Goal: Information Seeking & Learning: Learn about a topic

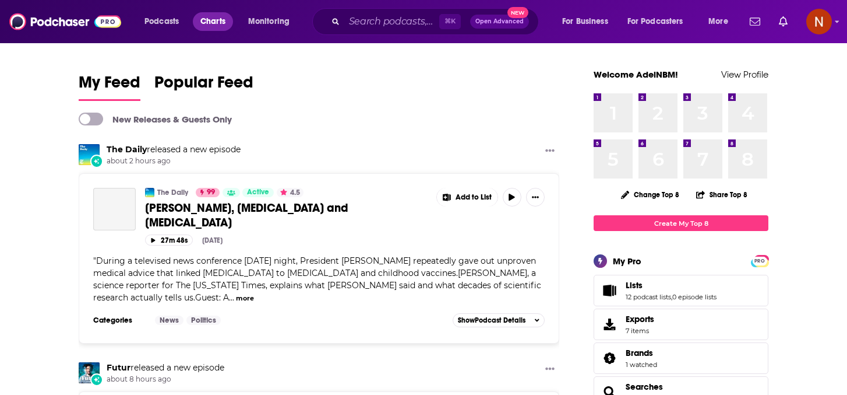
click at [215, 27] on span "Charts" at bounding box center [212, 21] width 25 height 16
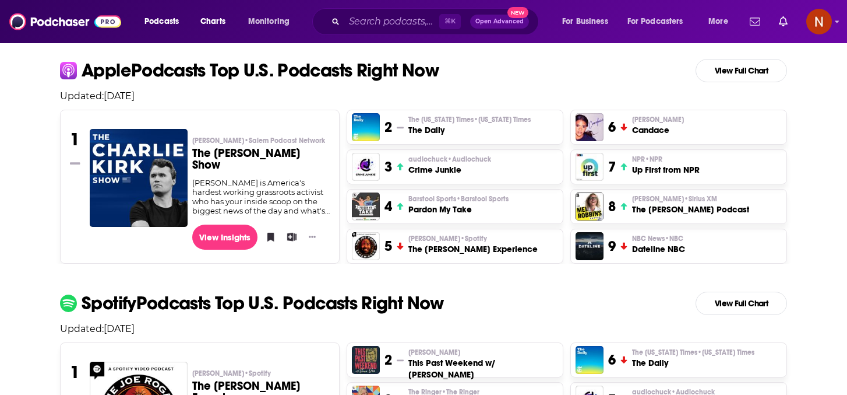
scroll to position [264, 0]
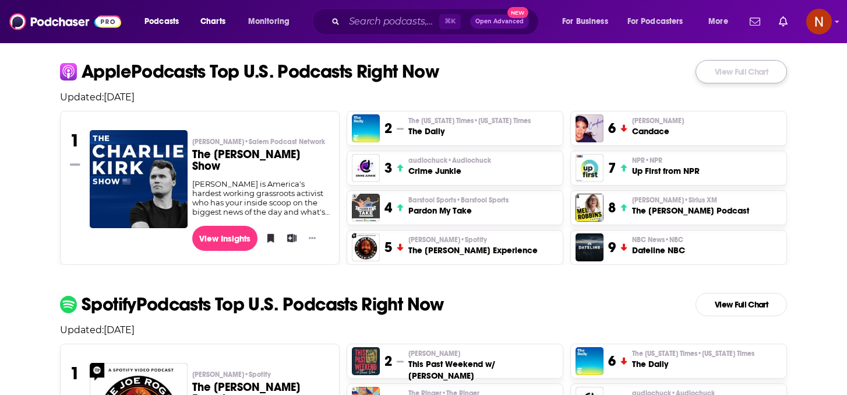
click at [726, 72] on link "View Full Chart" at bounding box center [741, 71] width 91 height 23
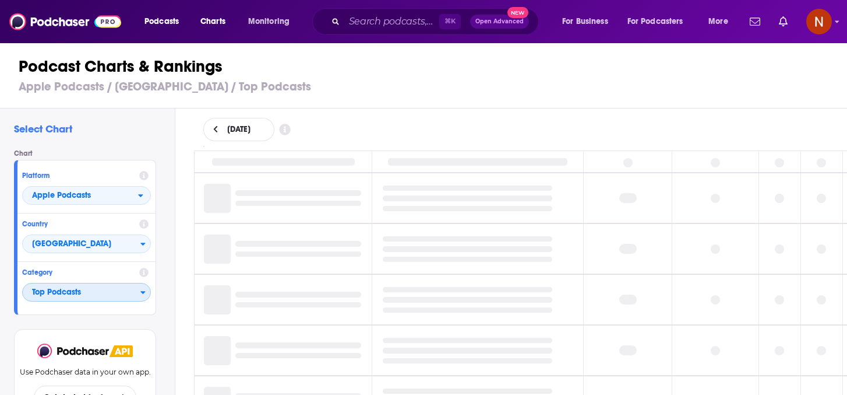
click at [97, 290] on span "Top Podcasts" at bounding box center [82, 293] width 118 height 20
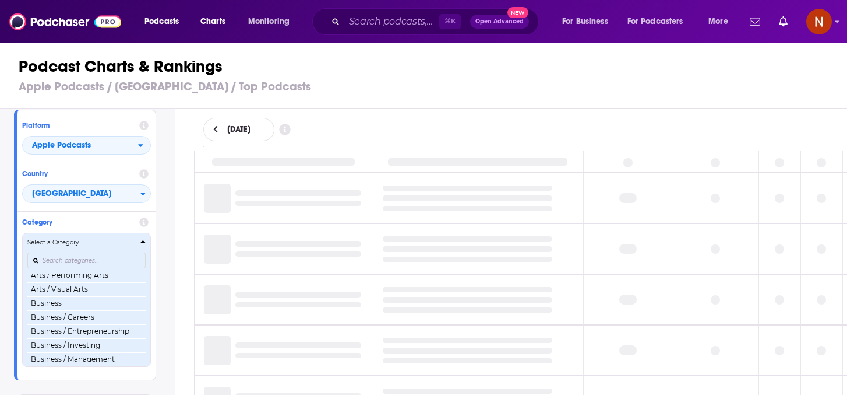
scroll to position [90, 0]
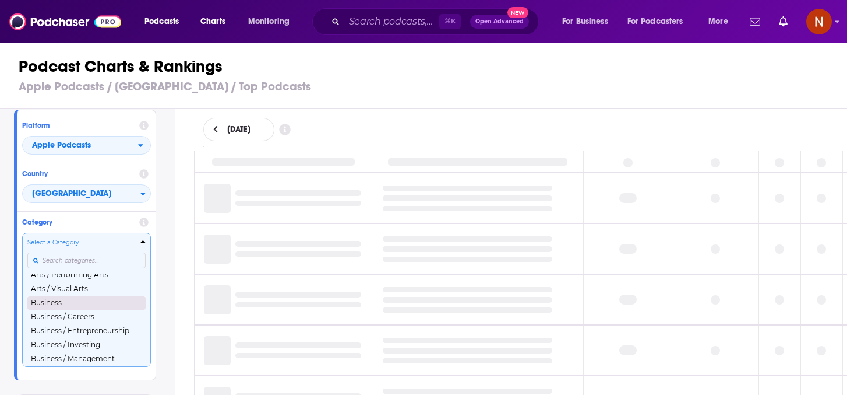
click at [96, 303] on button "Business" at bounding box center [86, 302] width 118 height 14
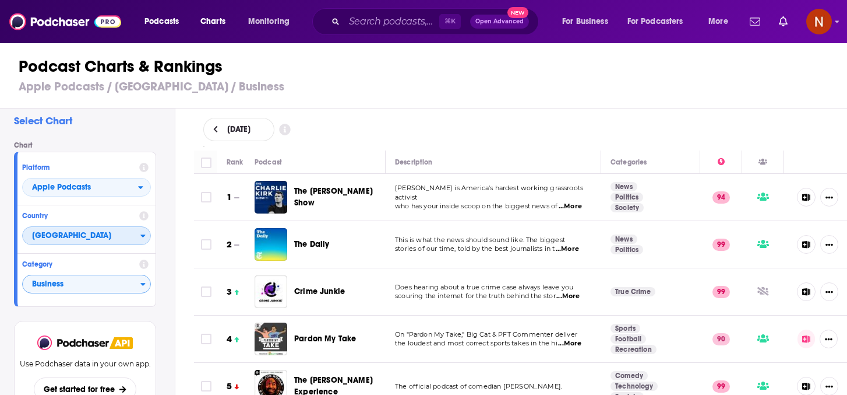
click at [95, 233] on span "[GEOGRAPHIC_DATA]" at bounding box center [82, 236] width 118 height 20
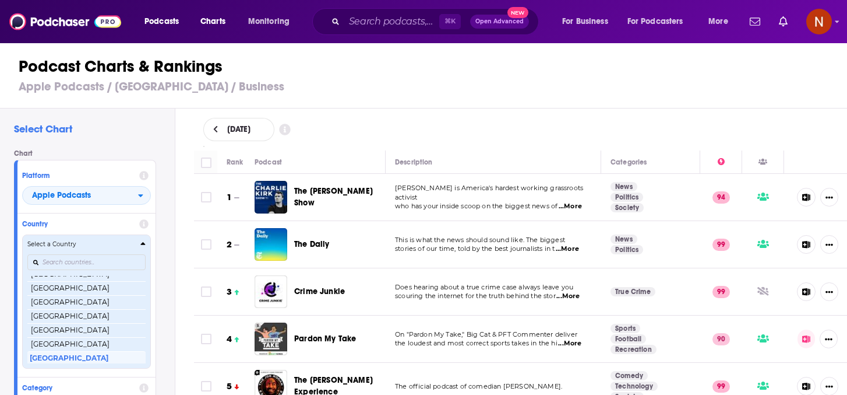
scroll to position [2248, 0]
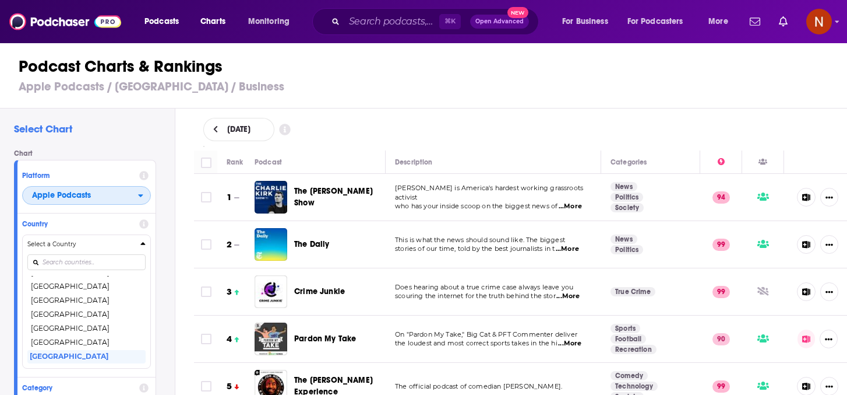
click at [107, 187] on span "Apple Podcasts" at bounding box center [80, 196] width 115 height 20
click at [88, 230] on span "Spotify" at bounding box center [86, 230] width 114 height 7
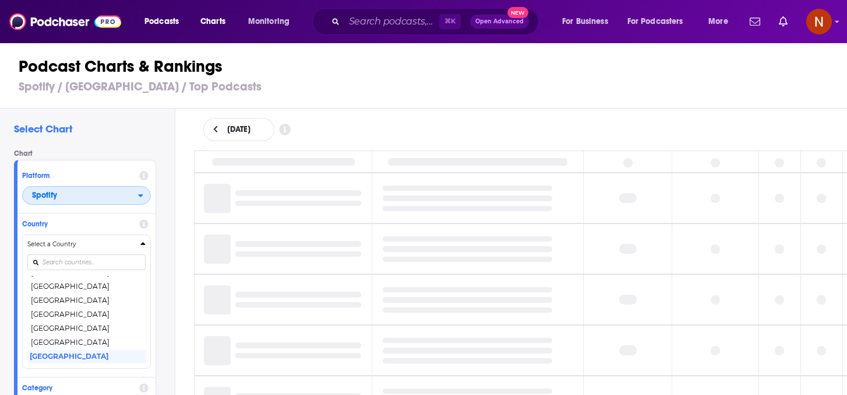
scroll to position [276, 0]
click at [139, 160] on div "Chart Platform Spotify Country Select a Country [GEOGRAPHIC_DATA] [GEOGRAPHIC_D…" at bounding box center [90, 289] width 152 height 280
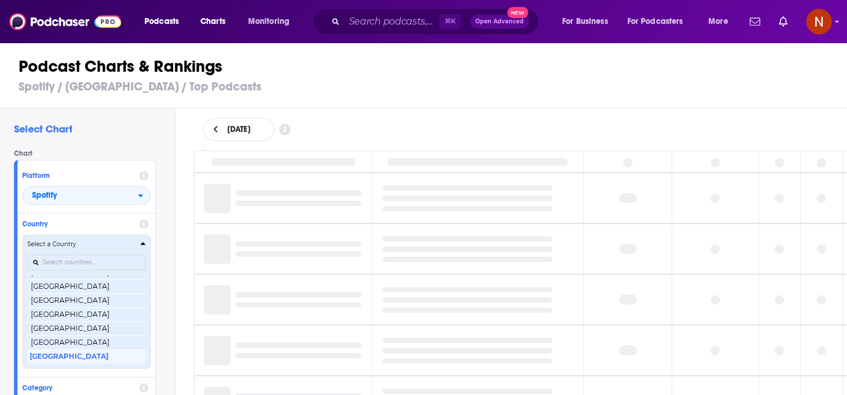
click at [133, 245] on h4 "Select a Country" at bounding box center [81, 244] width 108 height 6
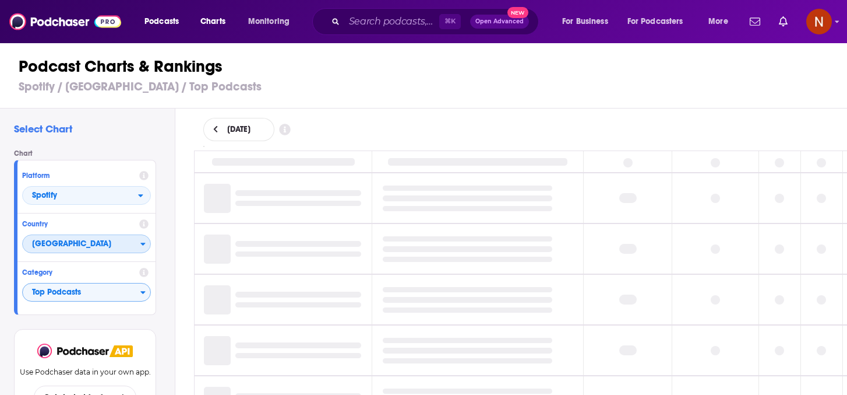
click at [115, 242] on span "[GEOGRAPHIC_DATA]" at bounding box center [82, 244] width 118 height 20
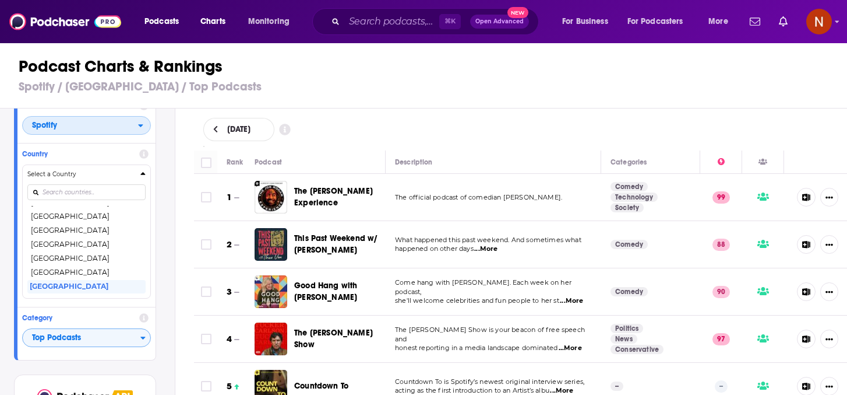
click at [115, 129] on span "Spotify" at bounding box center [80, 126] width 115 height 20
click at [109, 149] on span "Apple Podcasts" at bounding box center [86, 146] width 114 height 7
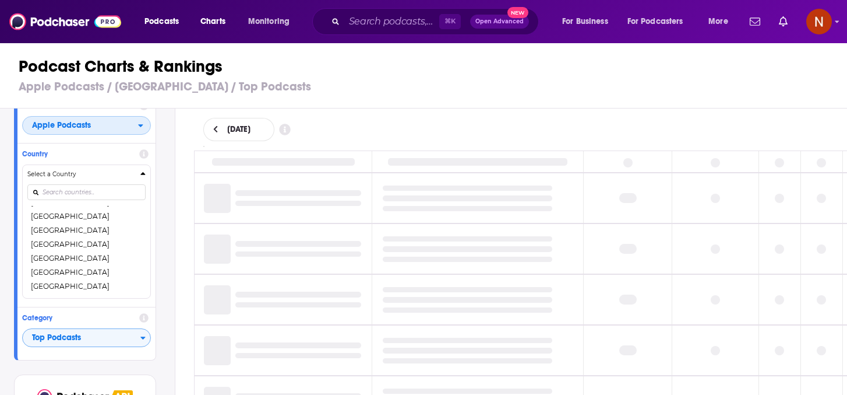
scroll to position [1633, 0]
click at [171, 177] on div "Select Chart Chart Platform Apple Podcasts Country Select a Country [GEOGRAPHIC…" at bounding box center [87, 284] width 175 height 353
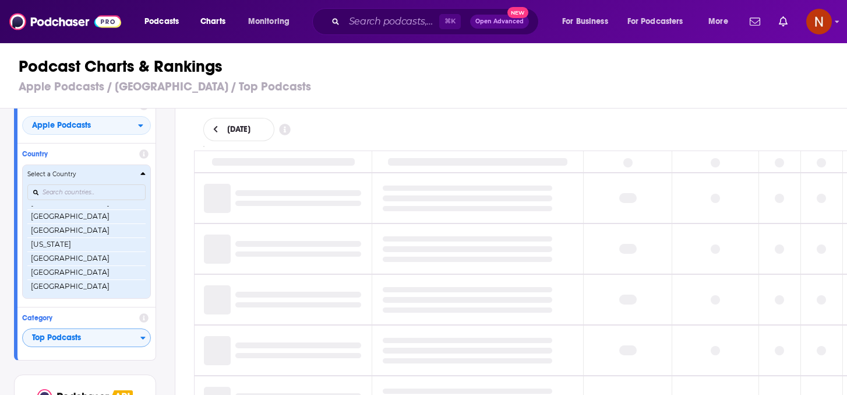
click at [122, 174] on h4 "Select a Country" at bounding box center [81, 174] width 108 height 6
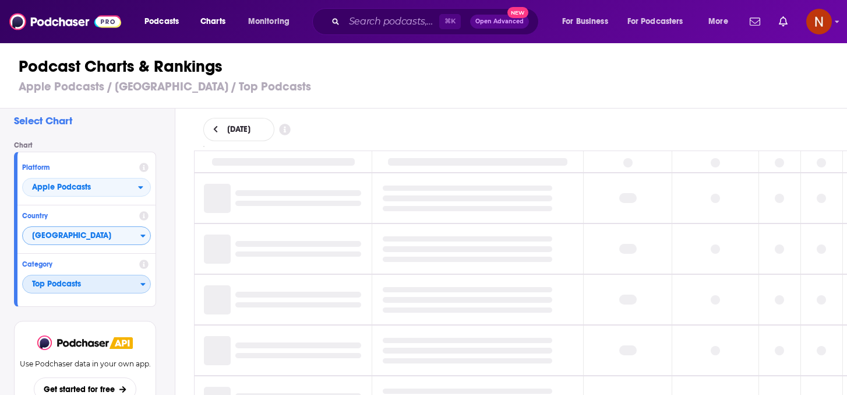
click at [94, 284] on span "Top Podcasts" at bounding box center [82, 284] width 118 height 20
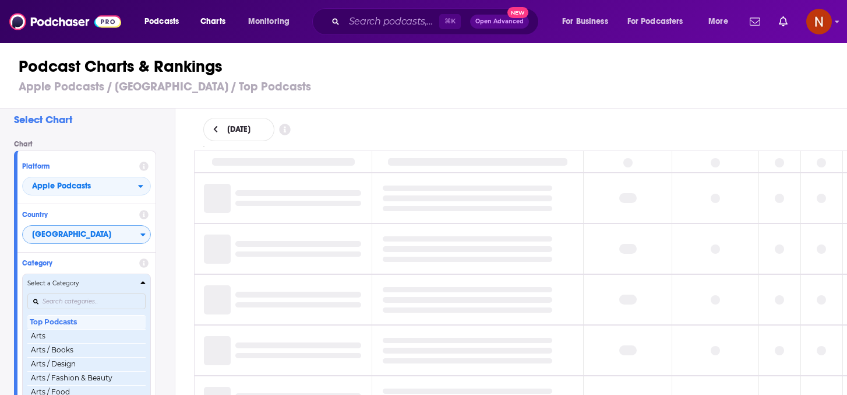
scroll to position [0, 0]
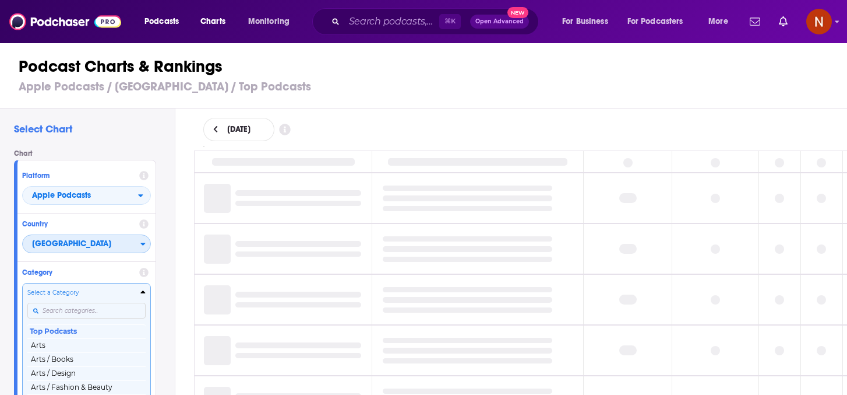
click at [99, 242] on span "[GEOGRAPHIC_DATA]" at bounding box center [82, 244] width 118 height 20
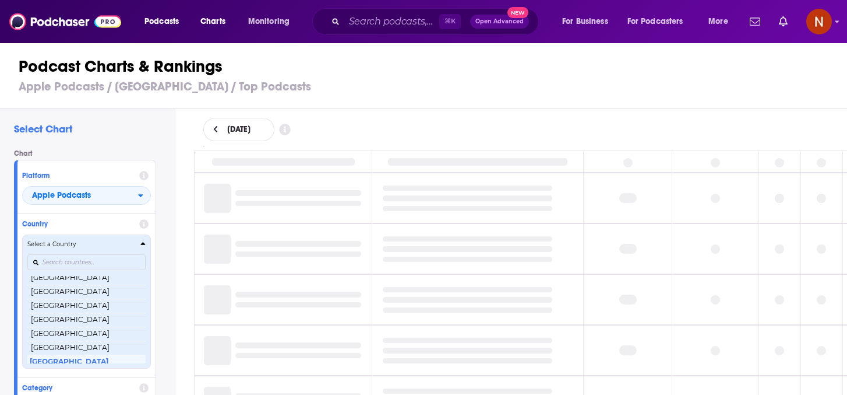
scroll to position [2248, 0]
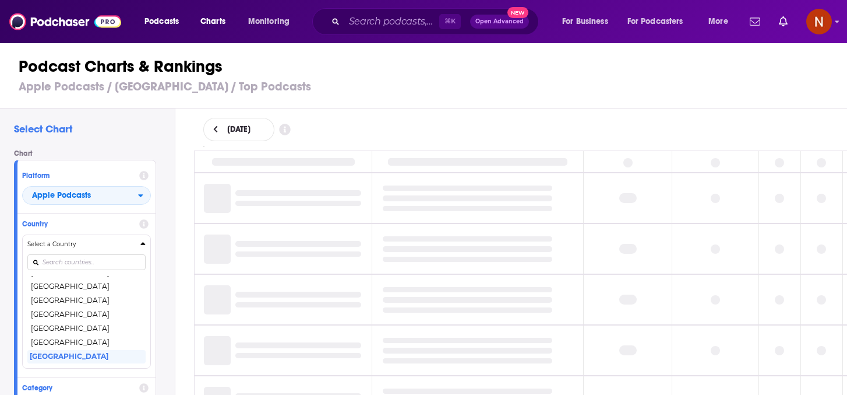
click at [172, 225] on div "Select Chart Chart Platform Apple Podcasts Country Select a Country [GEOGRAPHIC…" at bounding box center [87, 284] width 175 height 353
click at [370, 103] on div "Podcast Charts & Rankings Apple Podcasts / [GEOGRAPHIC_DATA] / Top Podcasts" at bounding box center [428, 75] width 857 height 66
click at [168, 21] on span "Podcasts" at bounding box center [162, 21] width 34 height 16
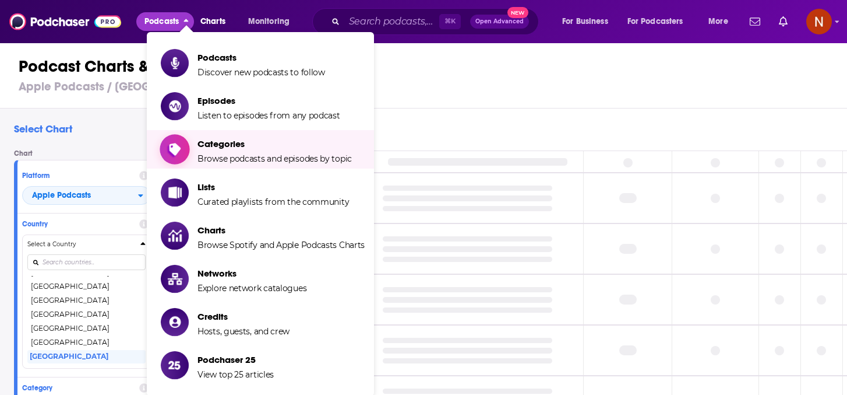
click at [207, 139] on span "Categories" at bounding box center [275, 143] width 154 height 11
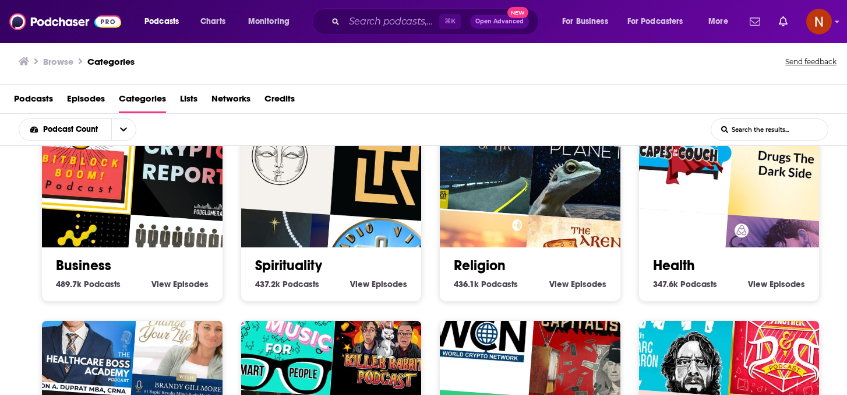
scroll to position [203, 0]
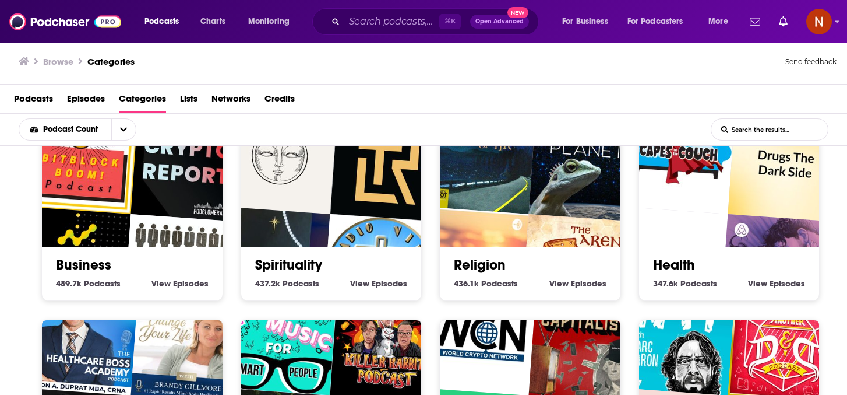
click at [97, 263] on link "Business" at bounding box center [83, 264] width 55 height 17
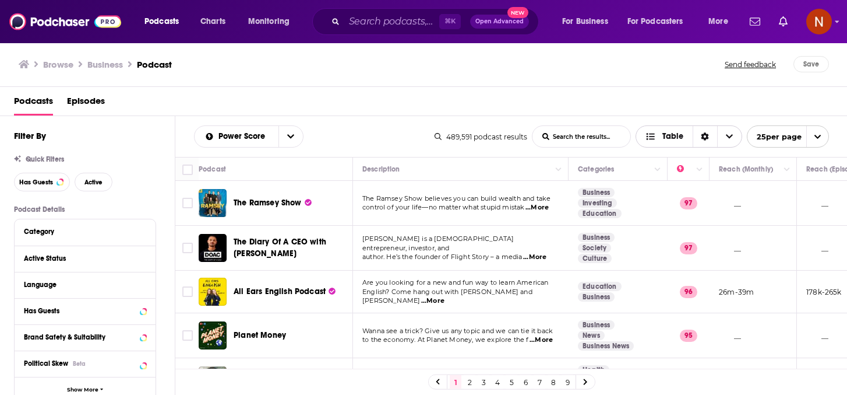
click at [671, 139] on span "Table" at bounding box center [673, 136] width 21 height 8
click at [818, 139] on icon "open menu" at bounding box center [818, 137] width 8 height 8
click at [621, 89] on div "Podcasts Episodes" at bounding box center [424, 101] width 848 height 29
click at [404, 89] on div "Podcasts Episodes" at bounding box center [424, 101] width 848 height 29
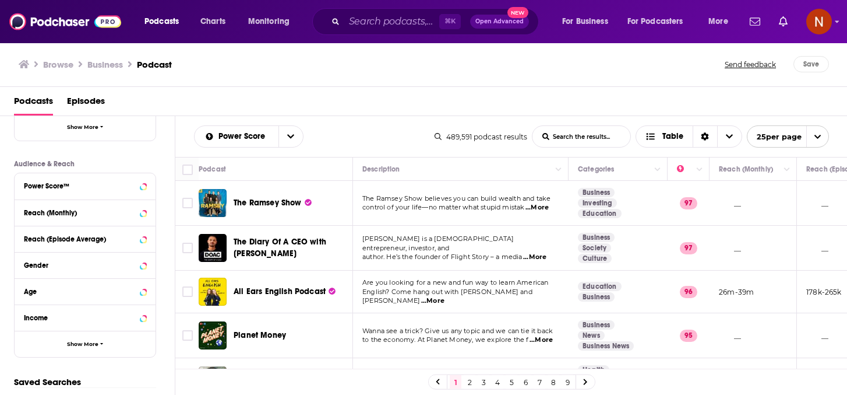
scroll to position [312, 0]
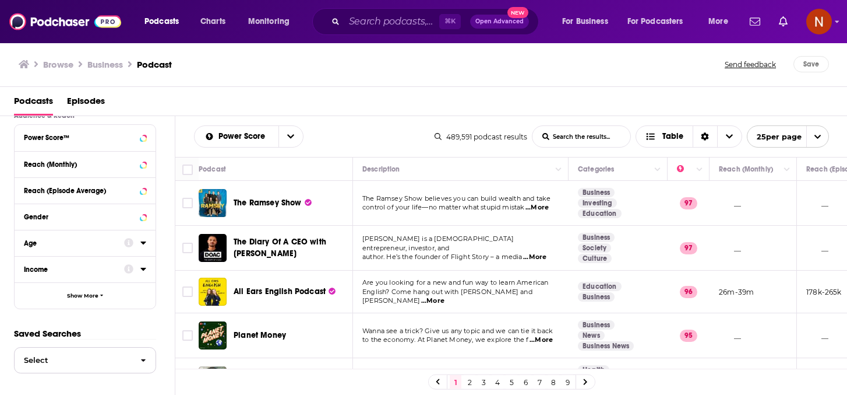
click at [114, 360] on span "Select" at bounding box center [73, 360] width 117 height 8
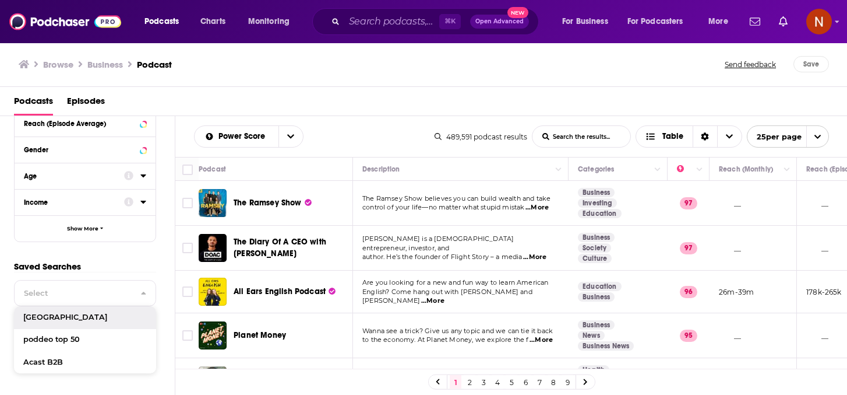
click at [155, 266] on p "Saved Searches" at bounding box center [85, 265] width 142 height 11
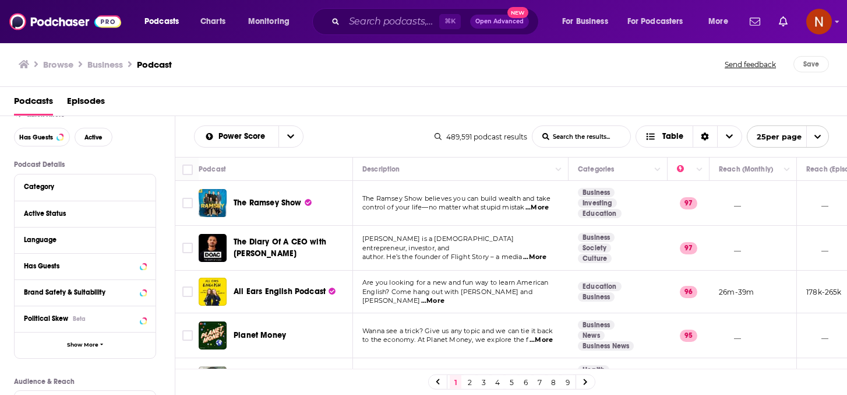
scroll to position [43, 0]
click at [145, 217] on icon at bounding box center [143, 214] width 6 height 9
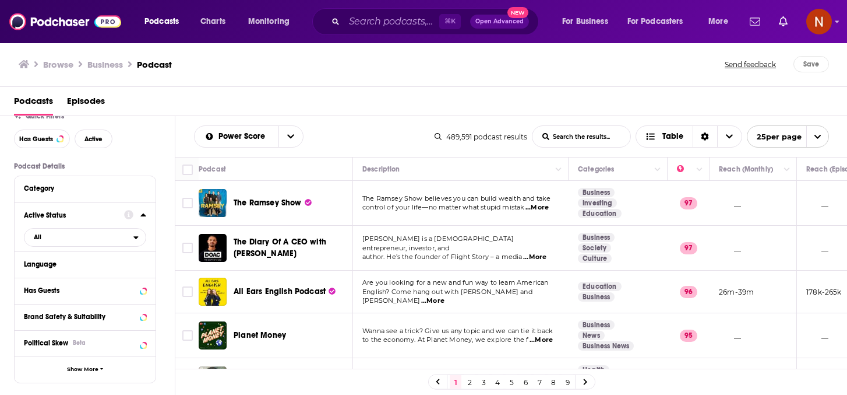
click at [145, 216] on icon at bounding box center [142, 214] width 5 height 3
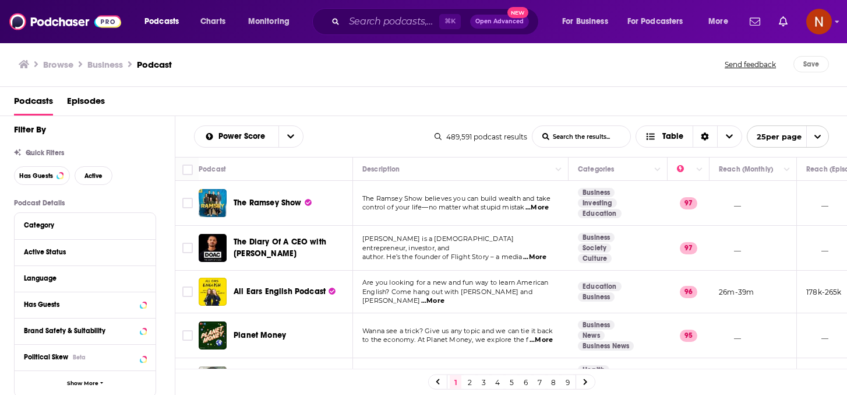
scroll to position [0, 0]
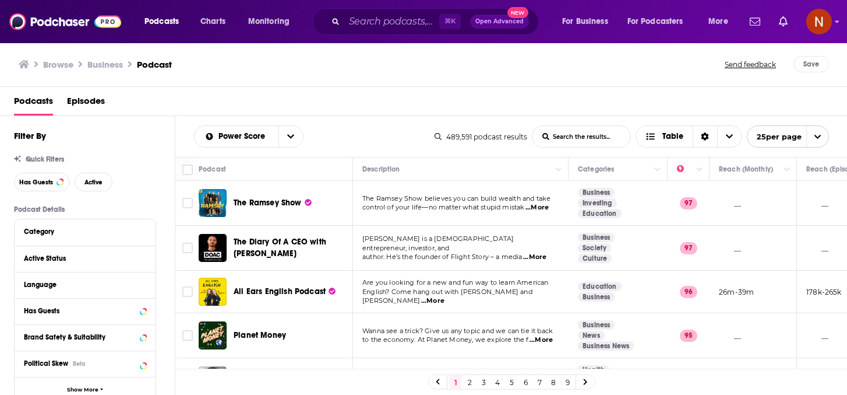
click at [146, 308] on div "Has Guests" at bounding box center [85, 311] width 141 height 26
click at [293, 140] on button "open menu" at bounding box center [291, 136] width 24 height 21
click at [329, 122] on div "Power Score By Rating Trending New Power Score List Search Input Search the res…" at bounding box center [511, 136] width 672 height 41
click at [293, 136] on icon "open menu" at bounding box center [290, 137] width 7 height 4
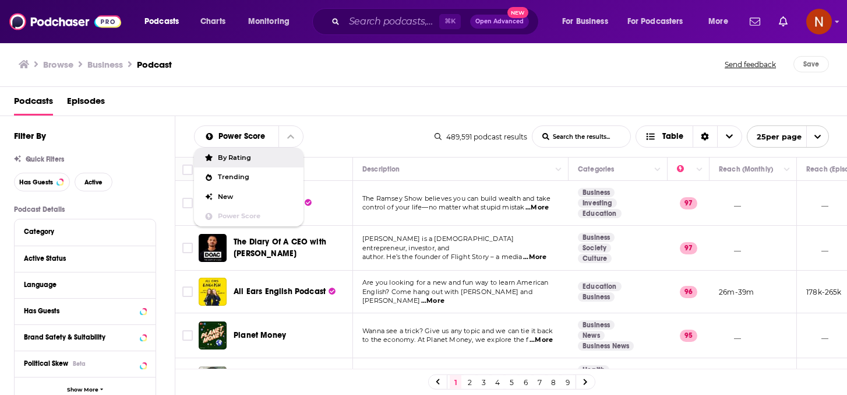
click at [273, 157] on span "By Rating" at bounding box center [256, 157] width 76 height 6
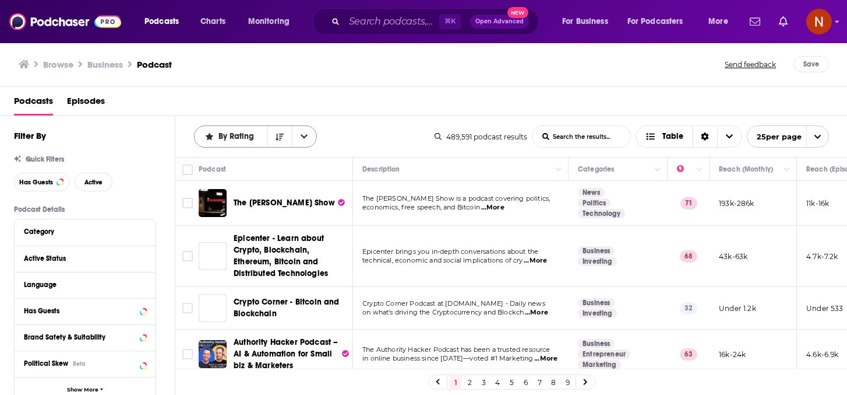
click at [303, 134] on icon "open menu" at bounding box center [304, 136] width 7 height 8
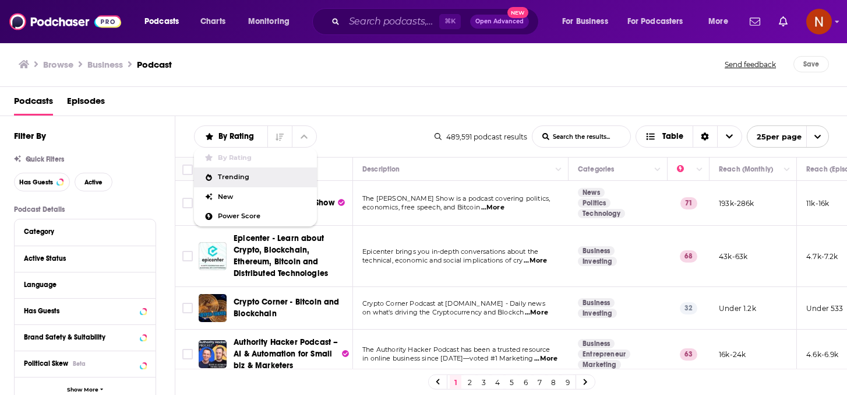
click at [277, 173] on div "Trending" at bounding box center [255, 177] width 123 height 20
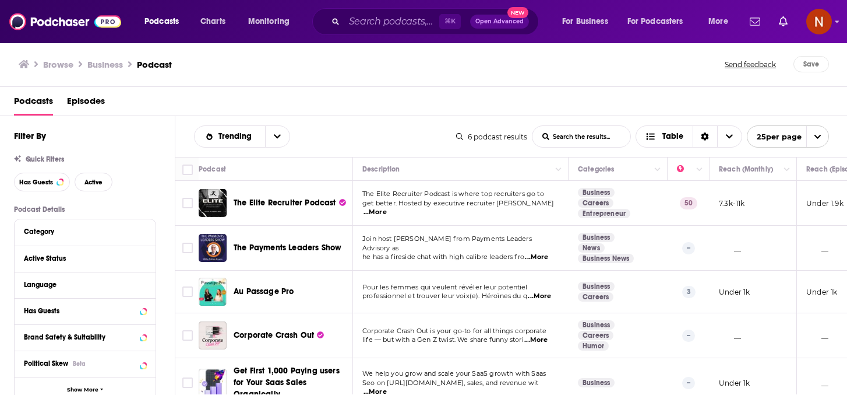
click at [110, 64] on h1 "Business" at bounding box center [105, 64] width 36 height 11
click at [108, 62] on h1 "Business" at bounding box center [105, 64] width 36 height 11
click at [165, 23] on span "Podcasts" at bounding box center [162, 21] width 34 height 16
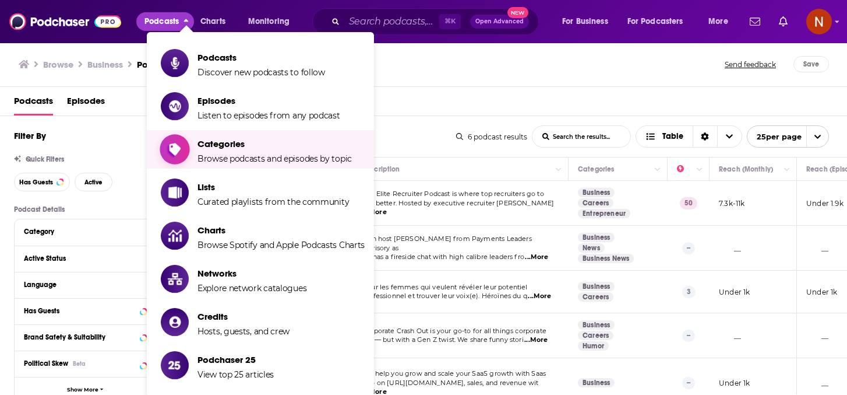
click at [227, 140] on span "Categories" at bounding box center [275, 143] width 154 height 11
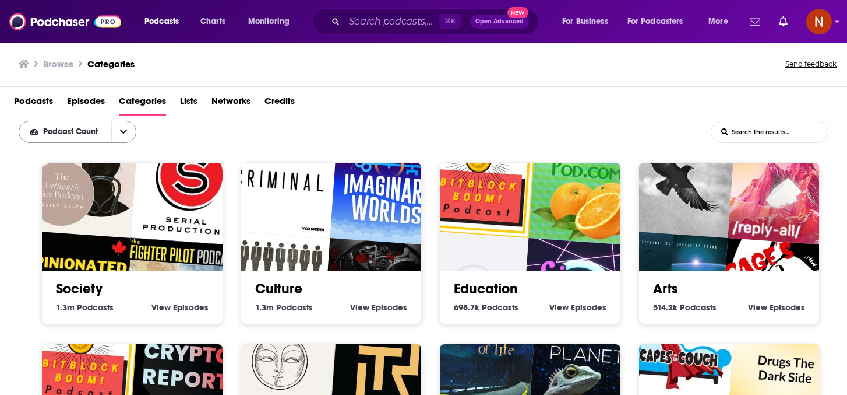
click at [125, 131] on icon "open menu" at bounding box center [123, 132] width 7 height 8
click at [195, 122] on div "Podcast Count Podcast Count List Search Input Search the results..." at bounding box center [423, 132] width 847 height 32
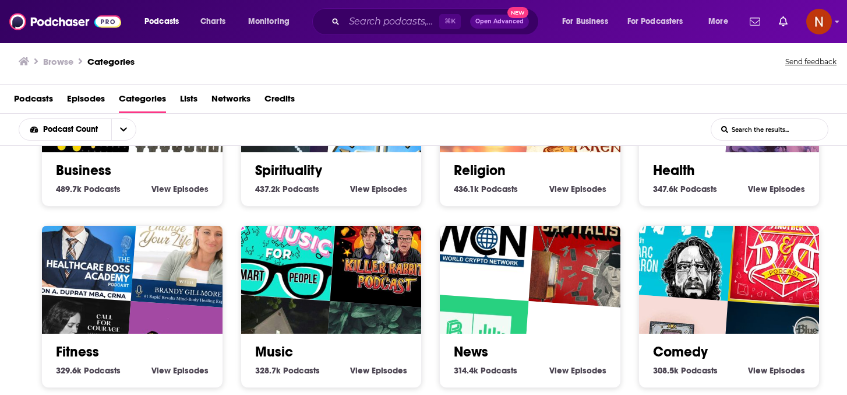
scroll to position [256, 0]
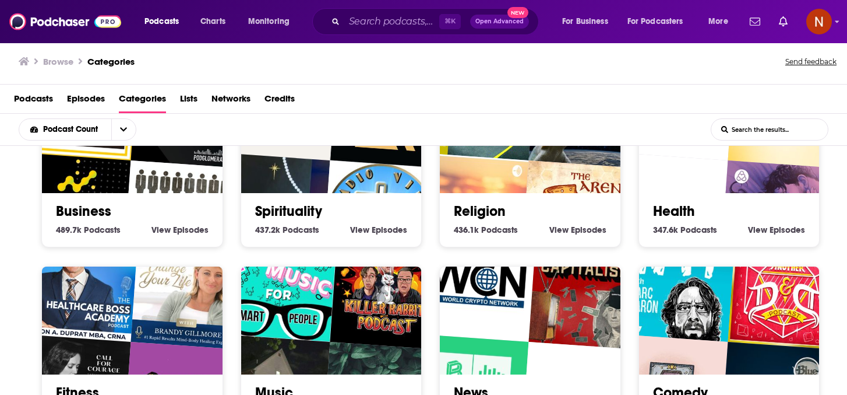
click at [91, 206] on link "Business" at bounding box center [83, 210] width 55 height 17
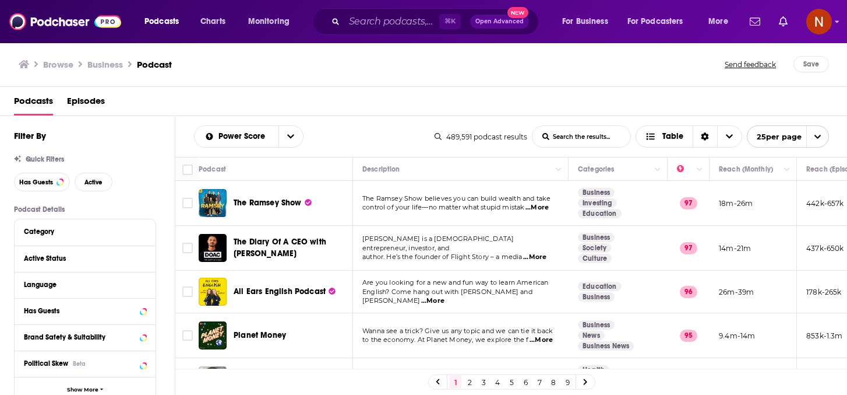
drag, startPoint x: 581, startPoint y: 103, endPoint x: 581, endPoint y: 82, distance: 20.4
click at [581, 99] on div "Podcasts Episodes" at bounding box center [426, 103] width 825 height 24
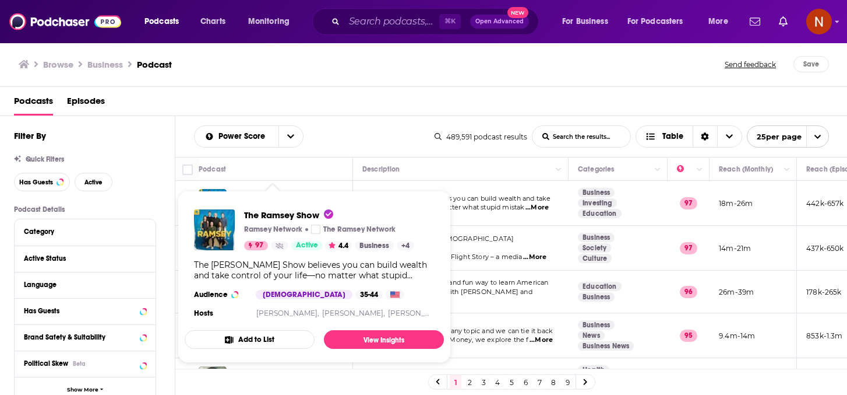
click at [393, 86] on div "Browse Business Podcast Send feedback Save" at bounding box center [424, 64] width 848 height 45
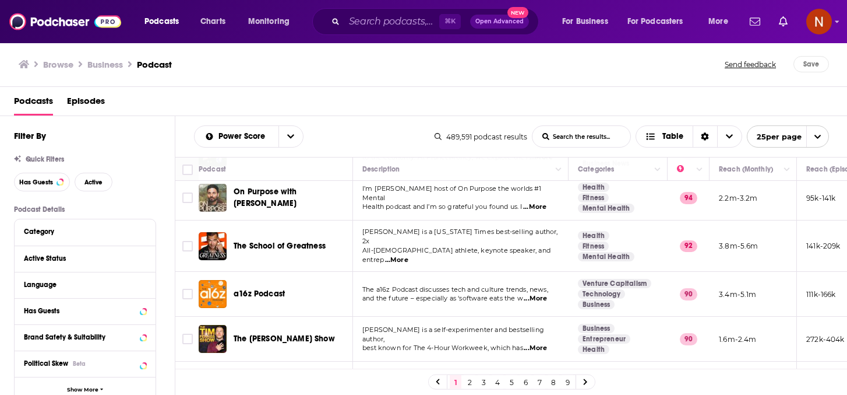
scroll to position [183, 0]
click at [545, 293] on span "...More" at bounding box center [535, 297] width 23 height 9
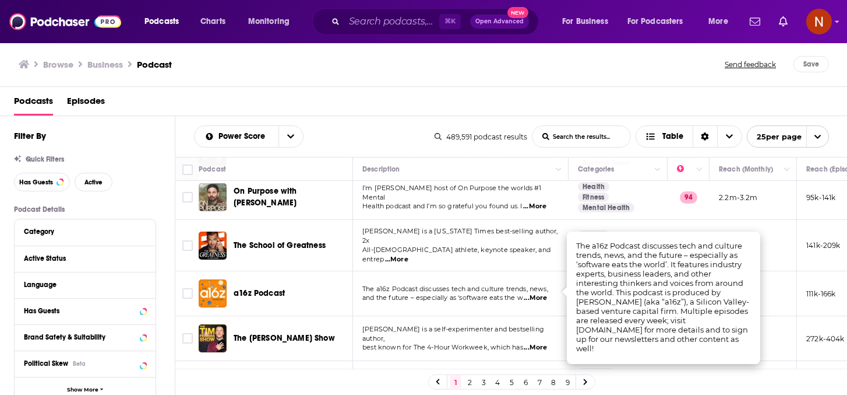
click at [337, 293] on div "a16z Podcast" at bounding box center [294, 293] width 121 height 28
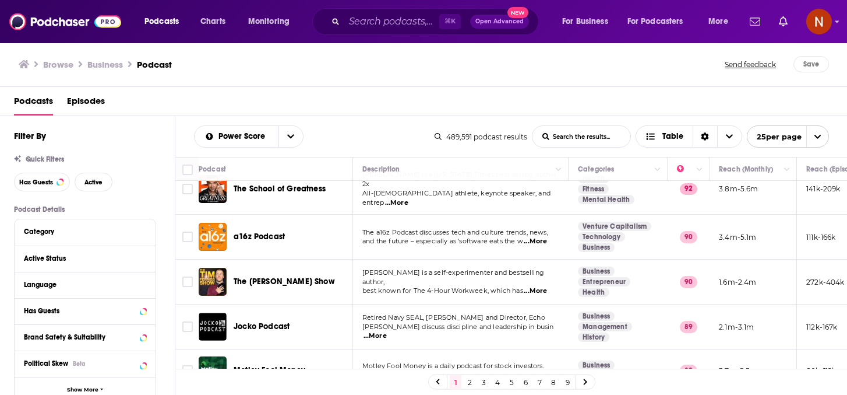
scroll to position [240, 0]
click at [544, 286] on span "...More" at bounding box center [535, 290] width 23 height 9
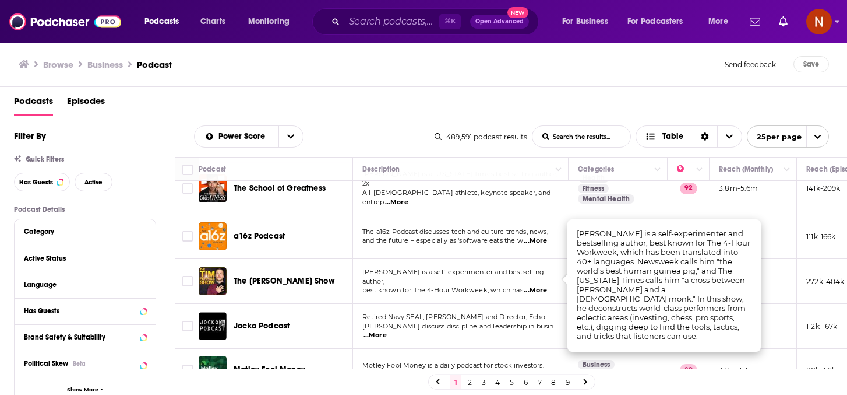
click at [381, 290] on td "[PERSON_NAME] is a self-experimenter and bestselling author, best known for The…" at bounding box center [461, 281] width 216 height 45
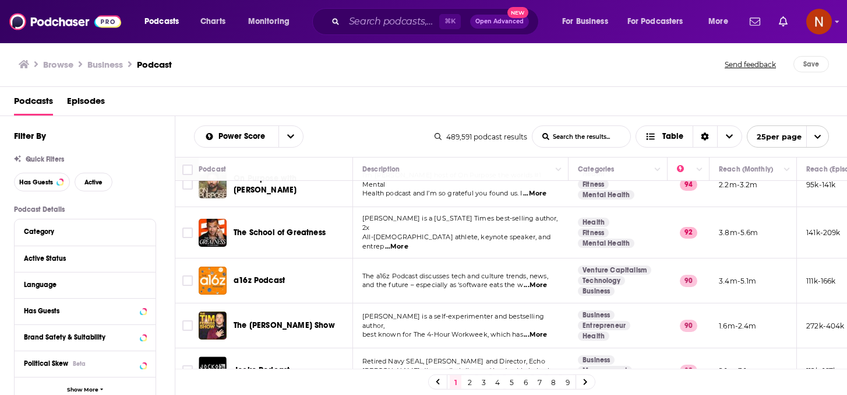
scroll to position [0, 0]
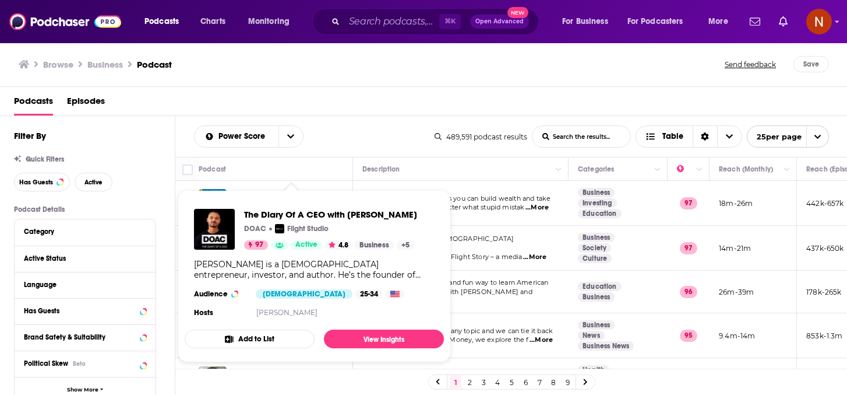
click at [341, 135] on div "Power Score List Search Input Search the results... Table" at bounding box center [314, 136] width 241 height 22
click at [350, 107] on div "Podcasts Episodes" at bounding box center [426, 103] width 825 height 24
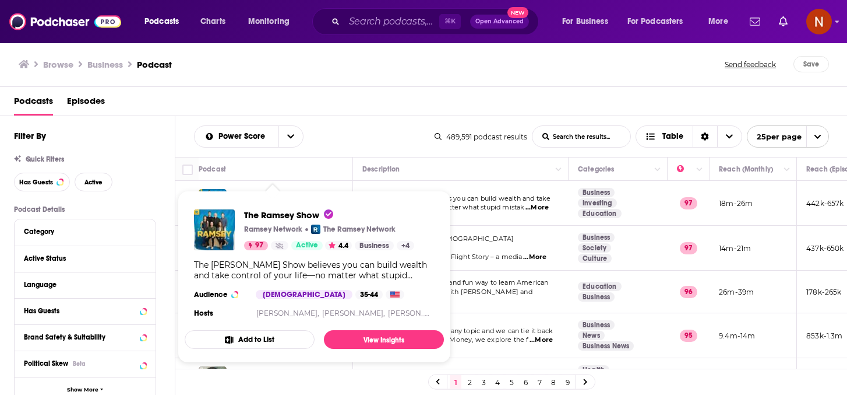
click at [231, 197] on span "The [PERSON_NAME] Show [PERSON_NAME] Network The [PERSON_NAME] Network 97 Activ…" at bounding box center [314, 277] width 259 height 172
click at [295, 165] on div "Podcast" at bounding box center [271, 169] width 145 height 14
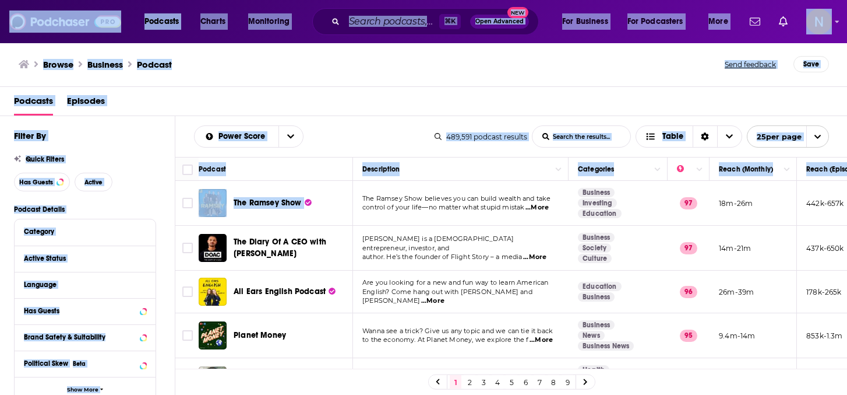
click at [226, 200] on div "Podcasts Charts Monitoring ⌘ K Open Advanced New For Business For Podcasters Mo…" at bounding box center [423, 197] width 847 height 395
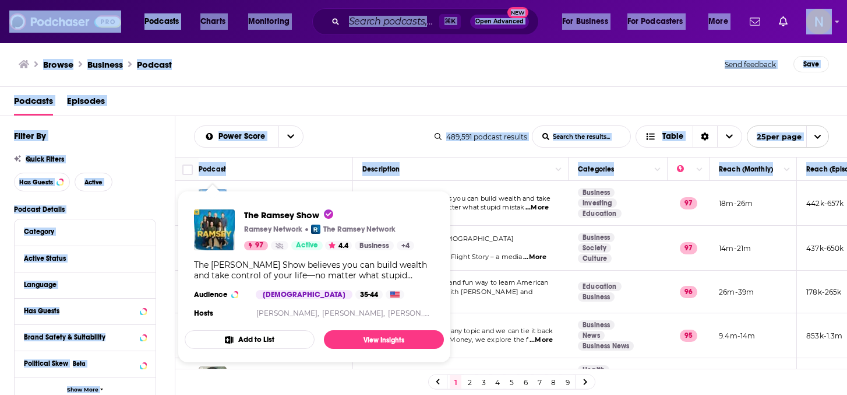
copy div "The Ramsey Show"
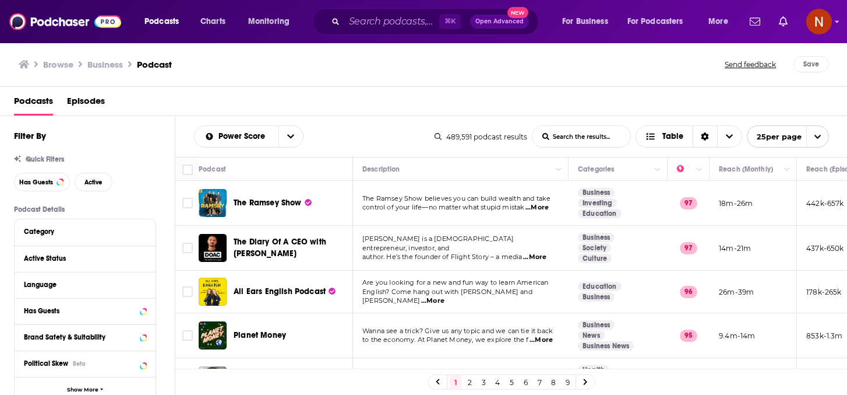
click at [326, 154] on div "Power Score List Search Input Search the results... Table 489,591 podcast resul…" at bounding box center [511, 136] width 672 height 41
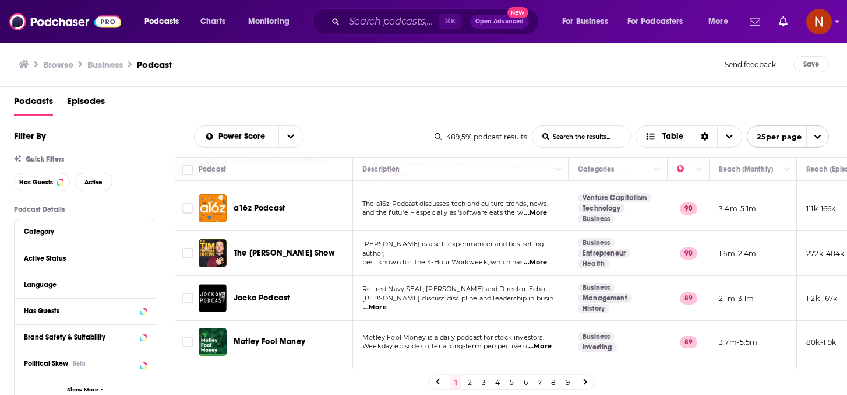
scroll to position [279, 0]
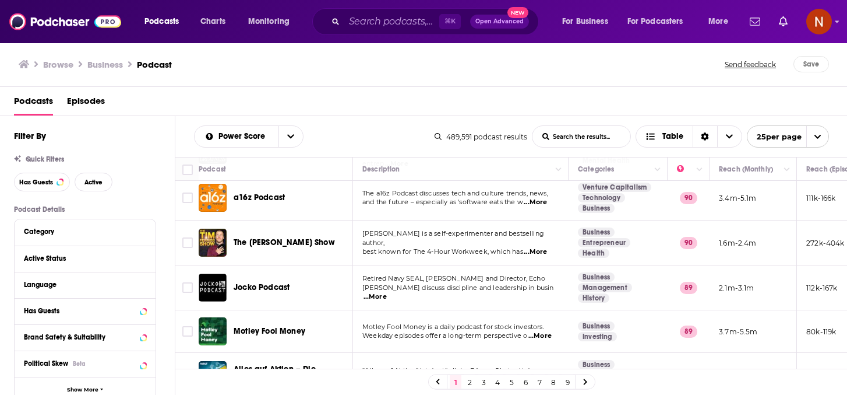
click at [235, 102] on div "Podcasts Episodes" at bounding box center [426, 103] width 825 height 24
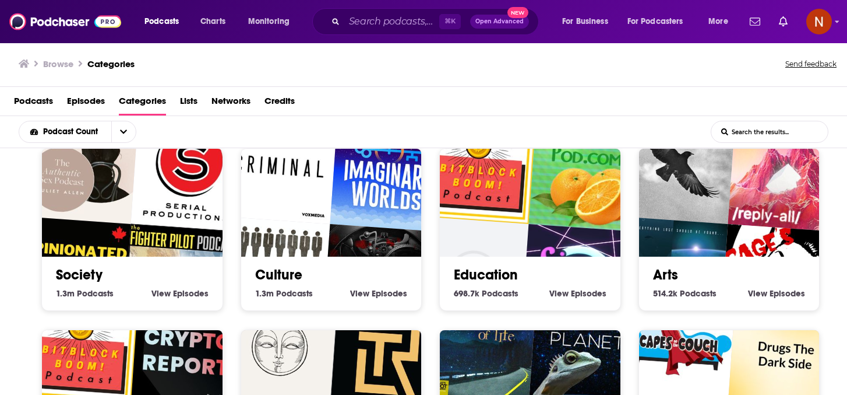
scroll to position [16, 0]
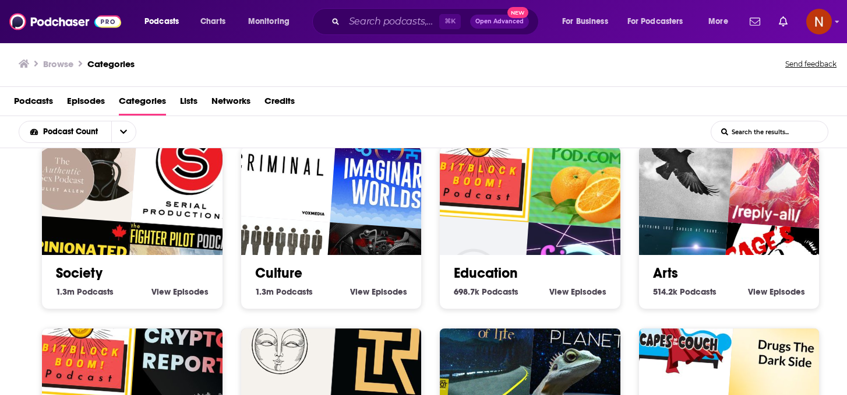
click at [665, 282] on div "Arts 514.2k Arts Podcasts View Arts Episodes" at bounding box center [730, 277] width 162 height 44
click at [676, 270] on link "Arts" at bounding box center [665, 272] width 25 height 17
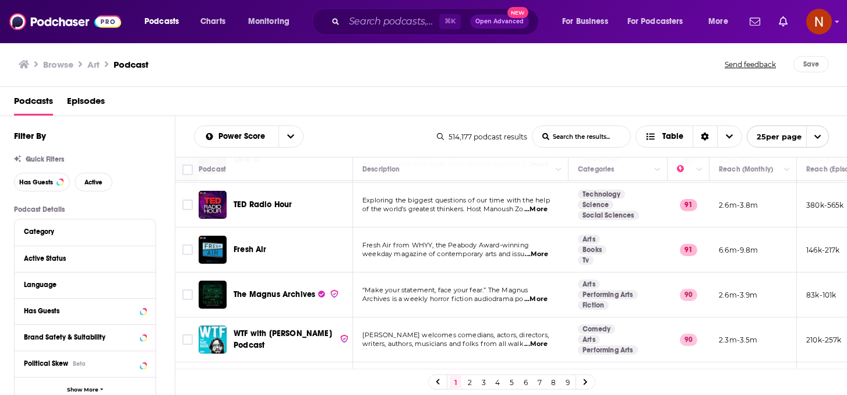
scroll to position [311, 0]
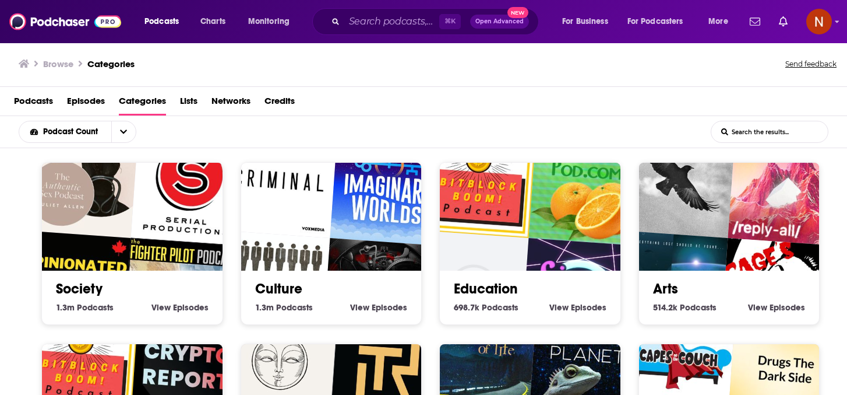
scroll to position [1, 0]
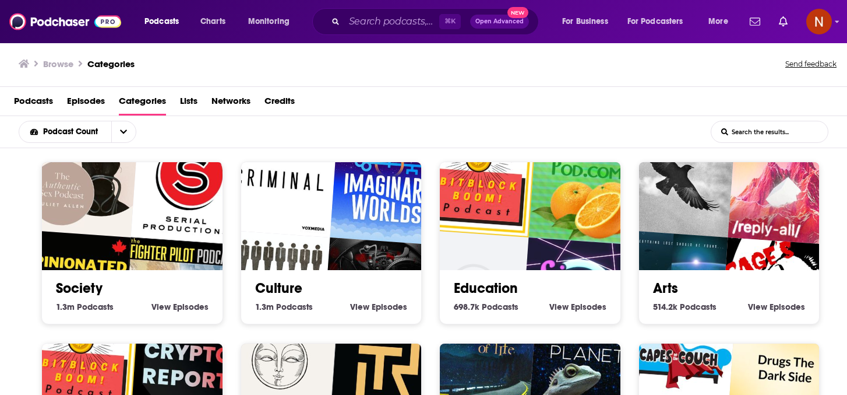
click at [78, 287] on link "Society" at bounding box center [79, 287] width 47 height 17
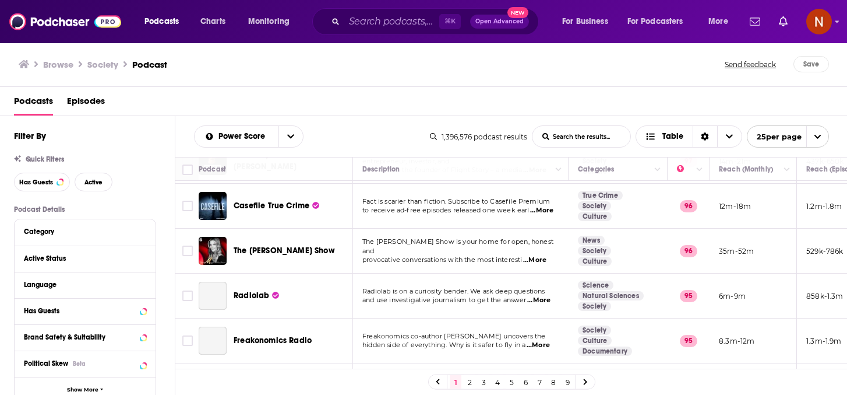
scroll to position [273, 0]
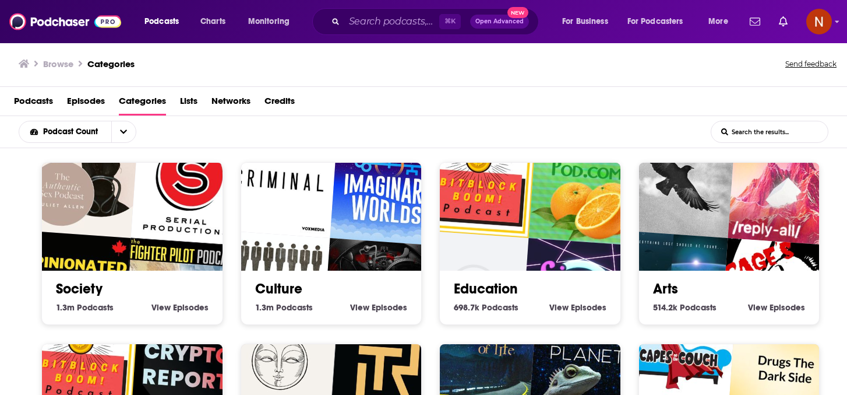
click at [493, 290] on link "Education" at bounding box center [486, 288] width 64 height 17
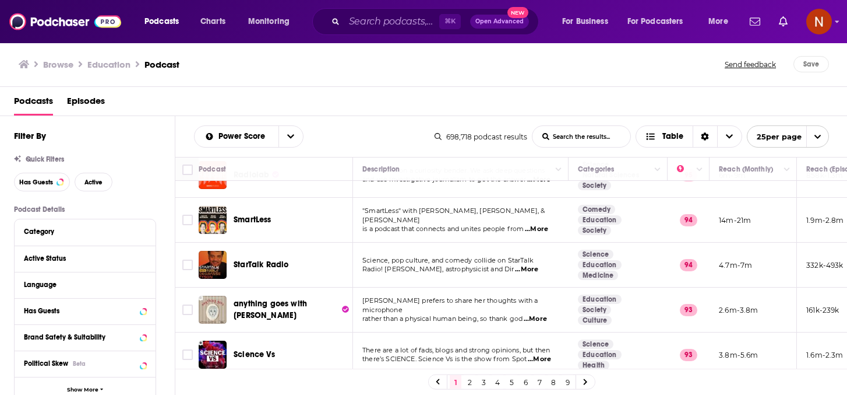
scroll to position [345, 0]
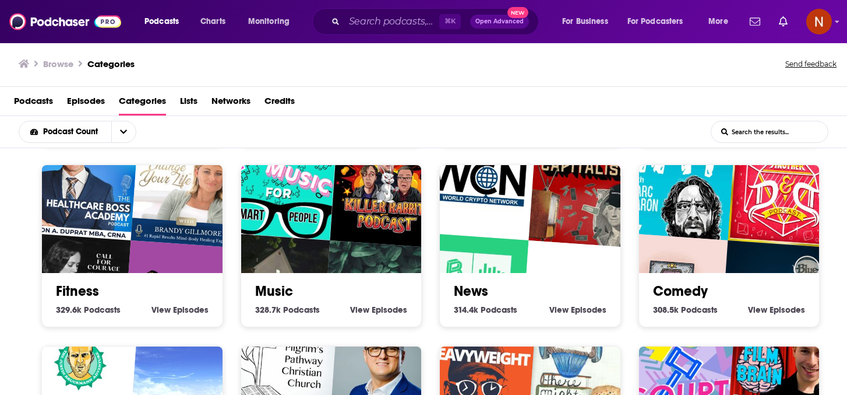
scroll to position [345, 0]
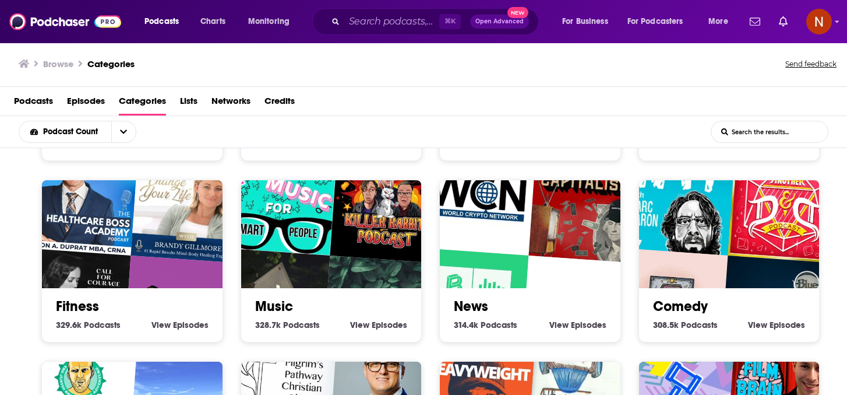
click at [755, 275] on img "The C Word" at bounding box center [777, 312] width 115 height 115
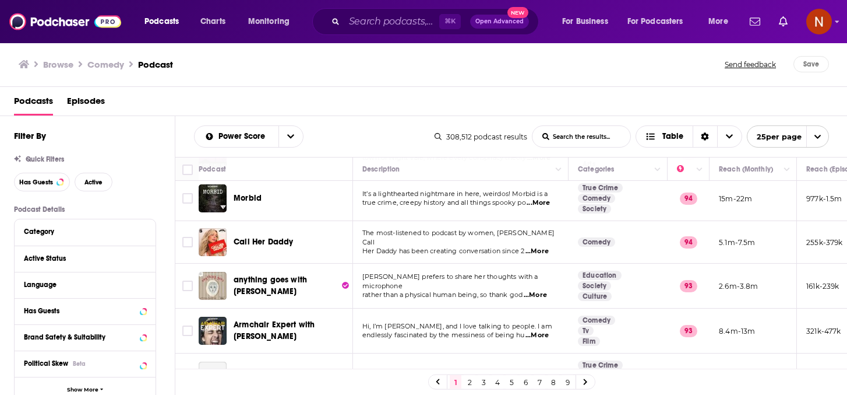
scroll to position [280, 0]
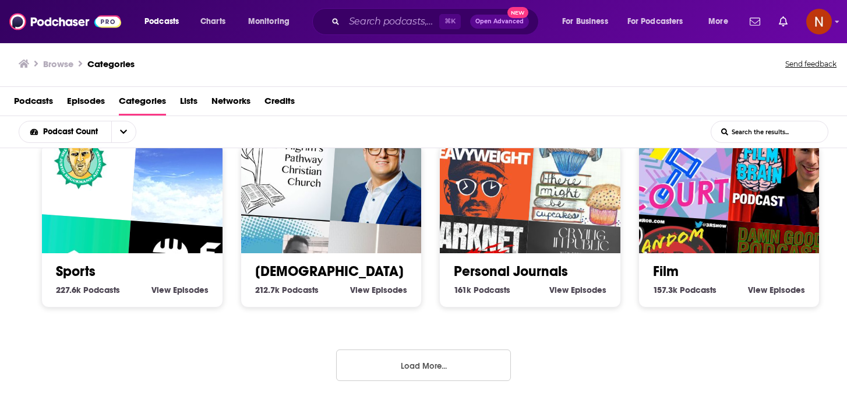
scroll to position [540, 0]
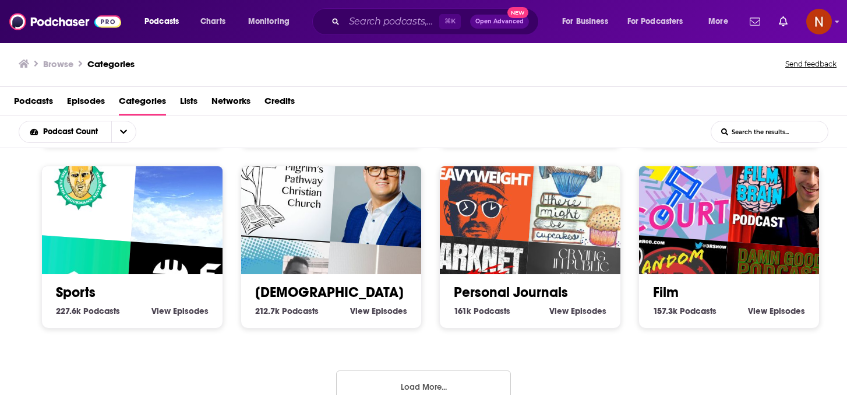
click at [124, 238] on img "The Justin Bruckmann Adventure" at bounding box center [80, 183] width 115 height 115
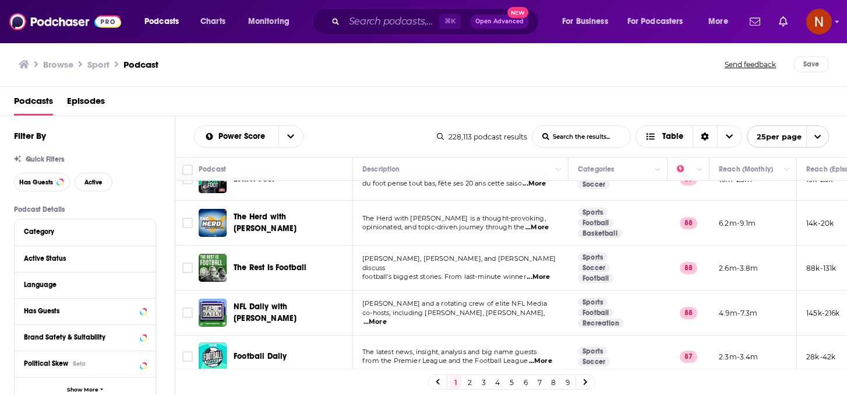
scroll to position [295, 0]
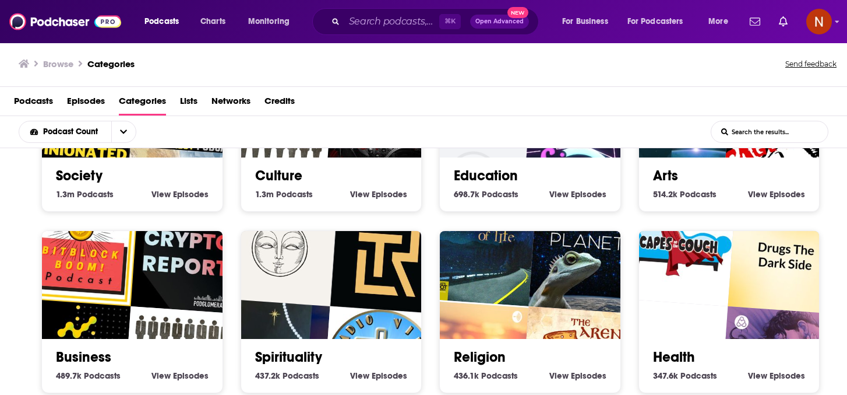
scroll to position [116, 0]
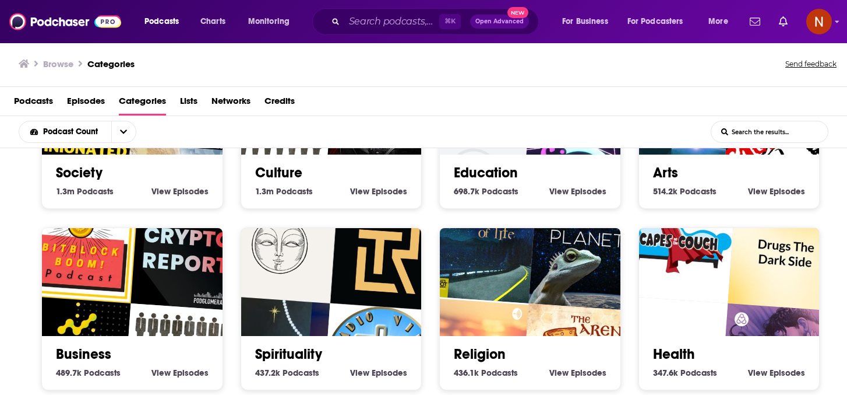
click at [666, 172] on link "Arts" at bounding box center [665, 172] width 25 height 17
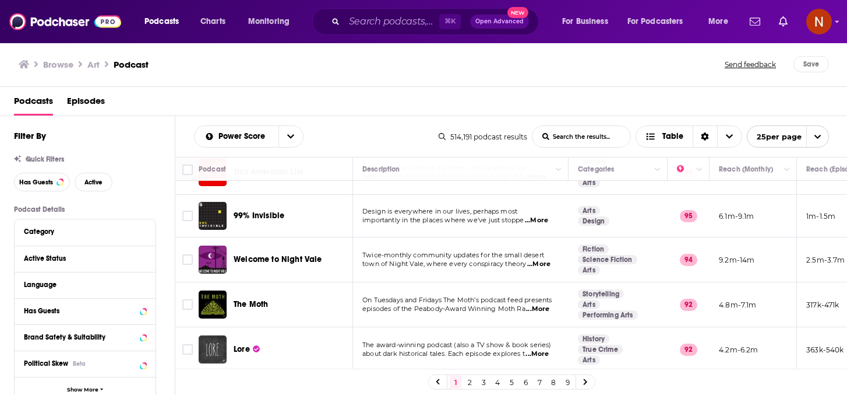
scroll to position [121, 0]
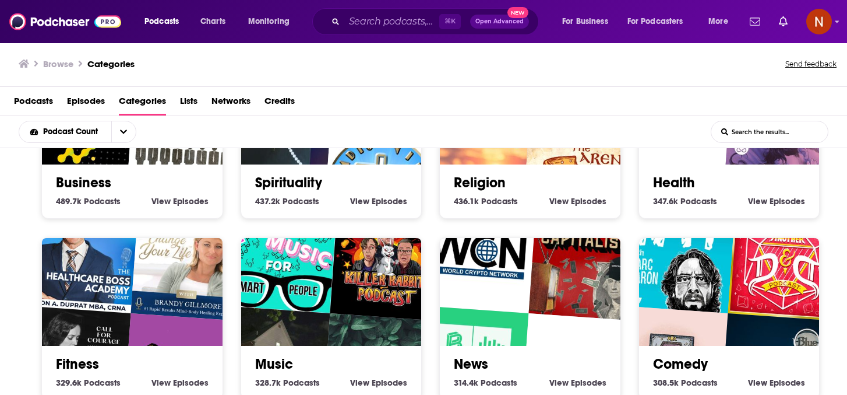
scroll to position [288, 0]
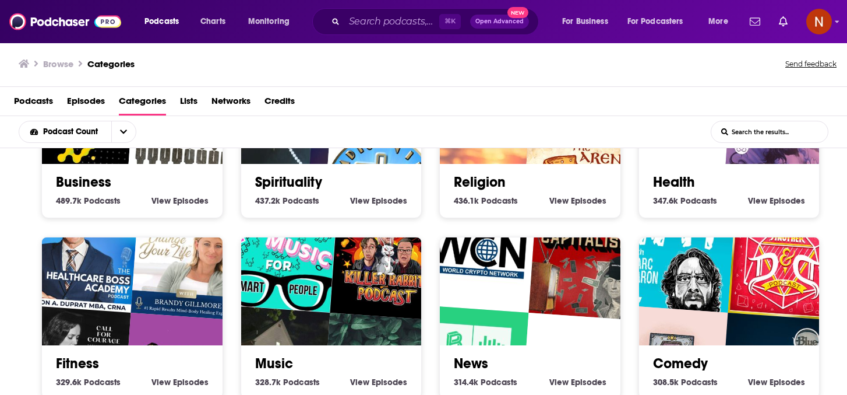
click at [671, 182] on link "Health" at bounding box center [674, 181] width 42 height 17
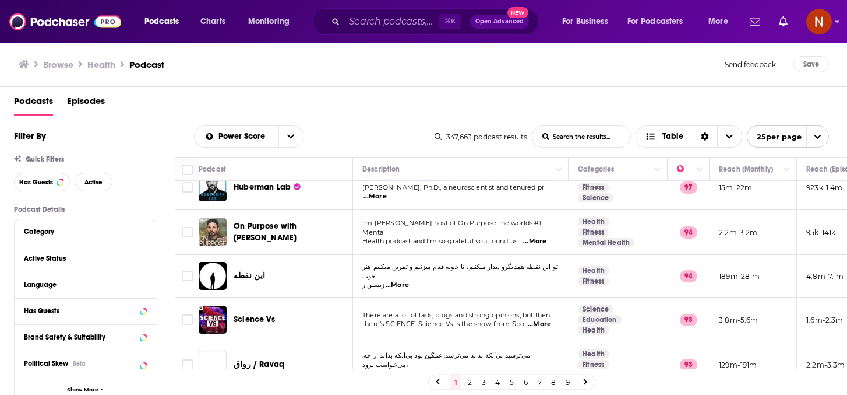
scroll to position [89, 0]
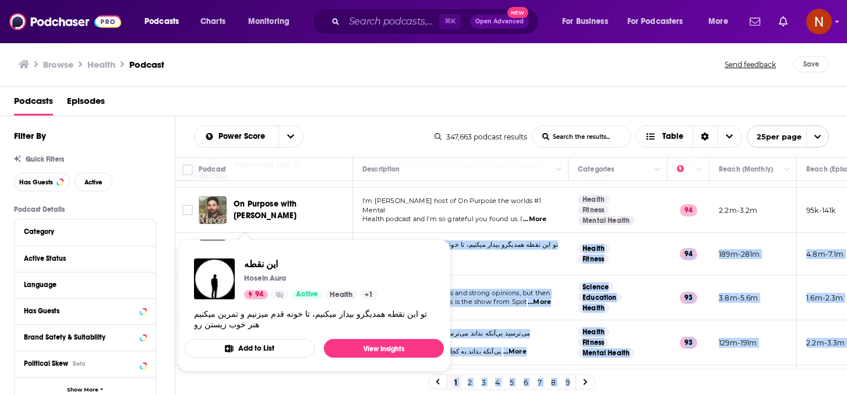
drag, startPoint x: 267, startPoint y: 251, endPoint x: 237, endPoint y: 245, distance: 31.4
click at [237, 245] on div "Podcasts Charts Monitoring ⌘ K Open Advanced New For Business For Podcasters Mo…" at bounding box center [423, 197] width 847 height 395
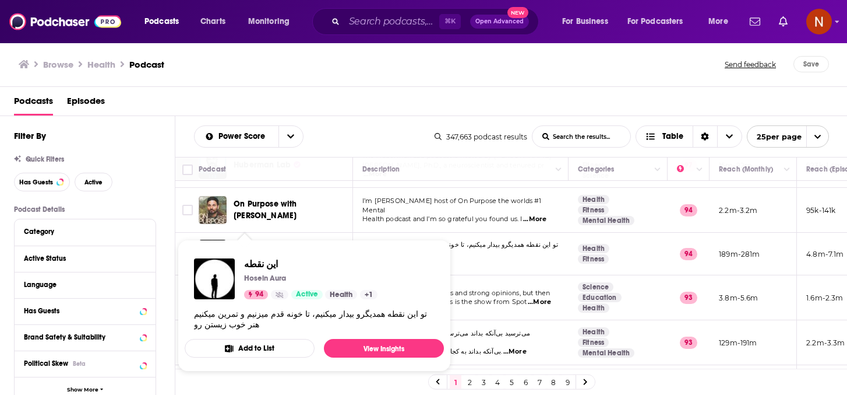
click at [339, 221] on td "On Purpose with [PERSON_NAME]" at bounding box center [276, 210] width 154 height 45
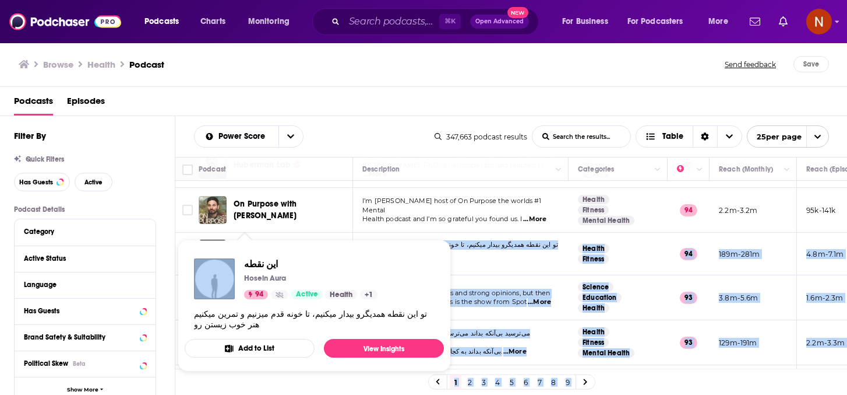
drag, startPoint x: 257, startPoint y: 251, endPoint x: 259, endPoint y: 228, distance: 22.8
click at [258, 233] on td "این نقطه" at bounding box center [276, 254] width 154 height 43
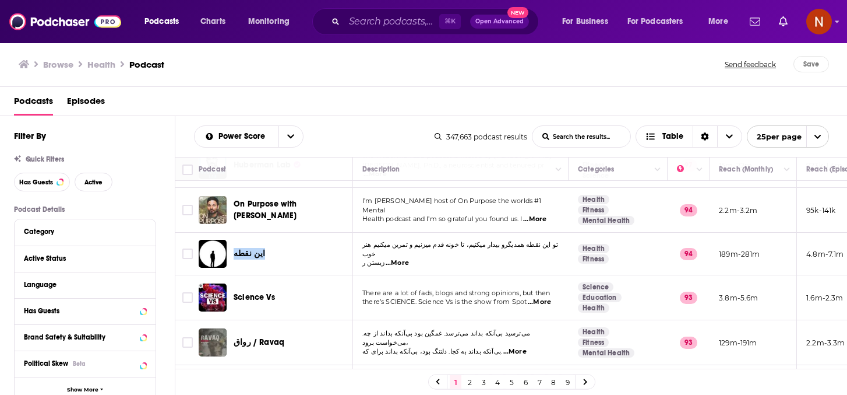
copy span "این نقطه"
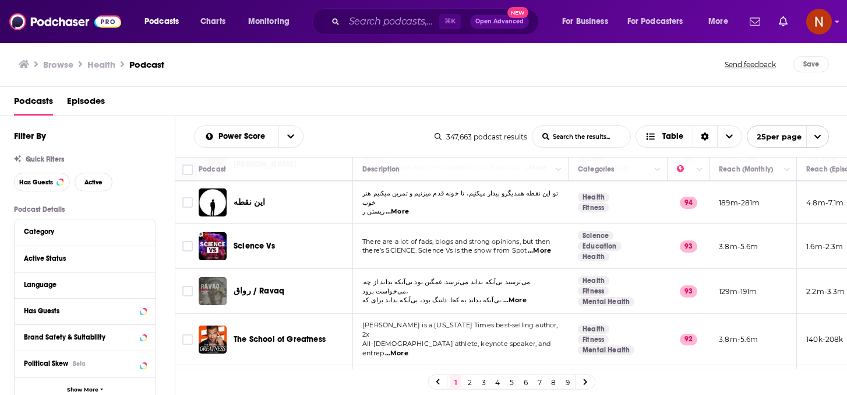
drag, startPoint x: 288, startPoint y: 290, endPoint x: 289, endPoint y: 283, distance: 7.0
click at [288, 290] on div "رواق / Ravaq" at bounding box center [294, 291] width 121 height 12
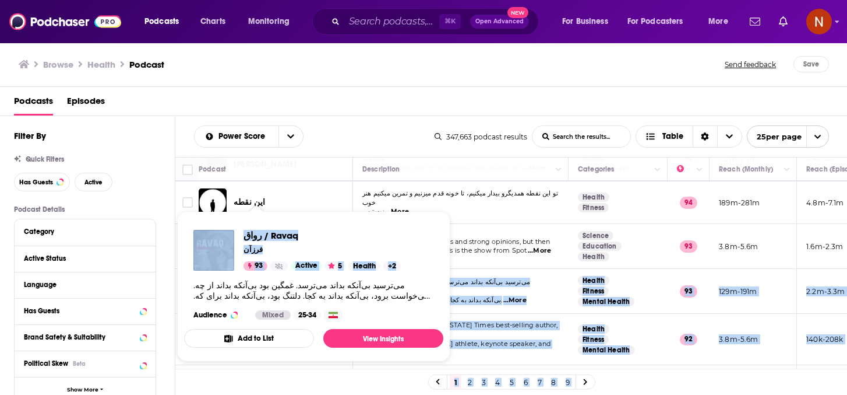
drag, startPoint x: 289, startPoint y: 283, endPoint x: 238, endPoint y: 279, distance: 51.4
click at [238, 279] on div "Podcasts Charts Monitoring ⌘ K Open Advanced New For Business For Podcasters Mo…" at bounding box center [423, 197] width 847 height 395
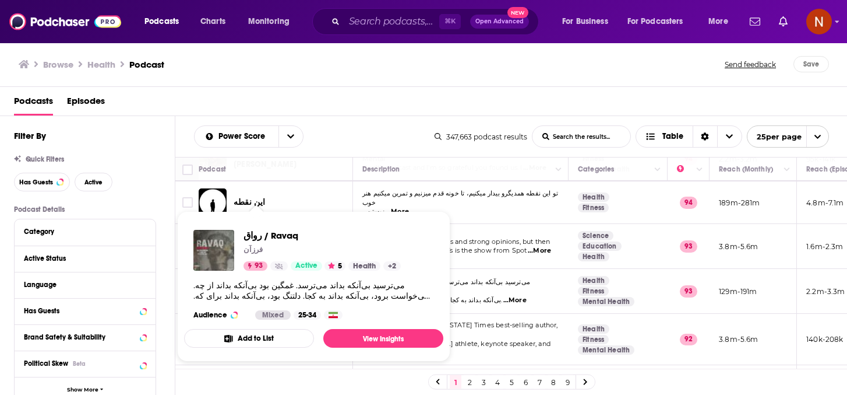
click at [536, 237] on span "There are a lot of fads, blogs and strong opinions, but then" at bounding box center [456, 241] width 188 height 8
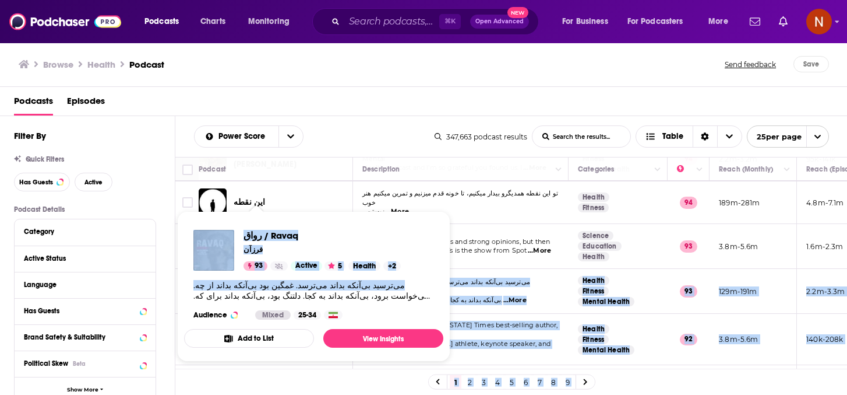
drag, startPoint x: 292, startPoint y: 286, endPoint x: 252, endPoint y: 286, distance: 39.6
click at [253, 286] on div "Podcasts Charts Monitoring ⌘ K Open Advanced New For Business For Podcasters Mo…" at bounding box center [423, 197] width 847 height 395
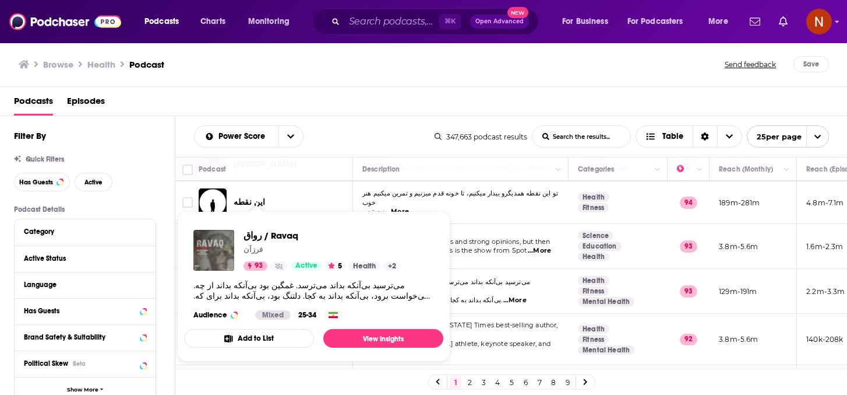
click at [331, 197] on div "این نقطه" at bounding box center [294, 202] width 121 height 12
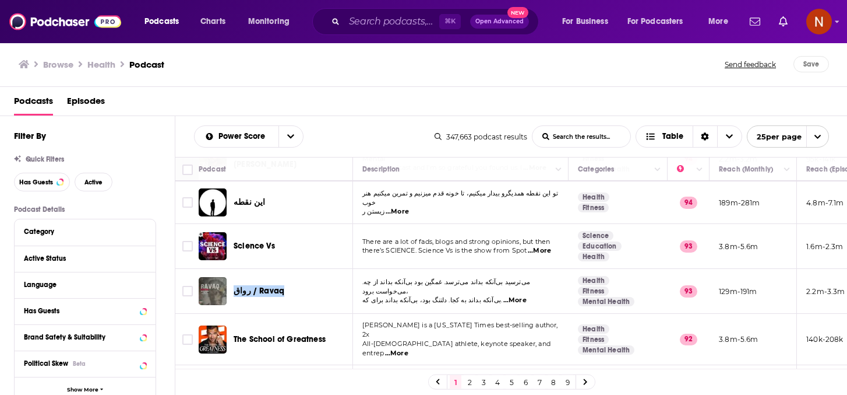
drag, startPoint x: 232, startPoint y: 285, endPoint x: 288, endPoint y: 285, distance: 56.5
click at [288, 285] on div "رواق / Ravaq" at bounding box center [277, 291] width 156 height 28
copy span "رواق / Ravaq"
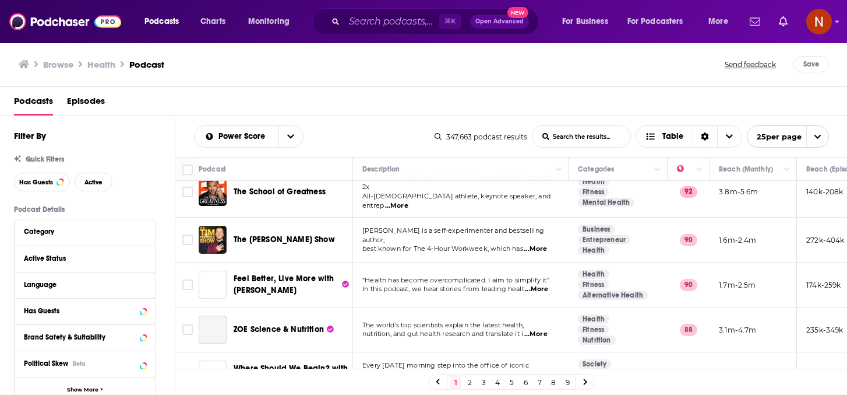
scroll to position [288, 0]
